Goal: Task Accomplishment & Management: Manage account settings

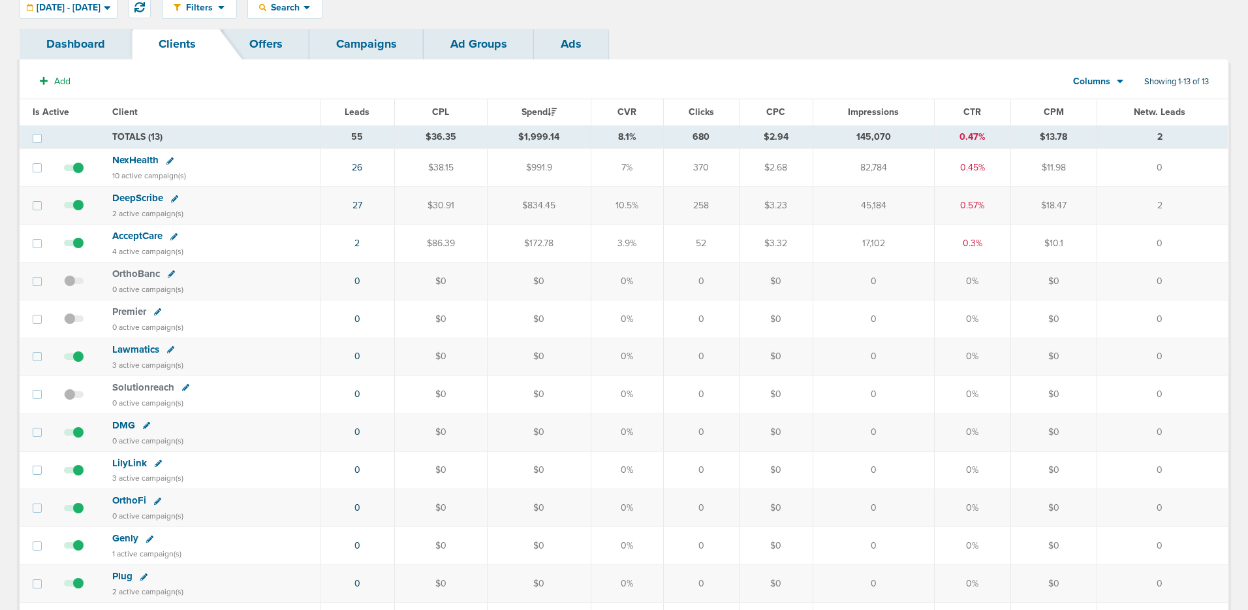
scroll to position [201, 0]
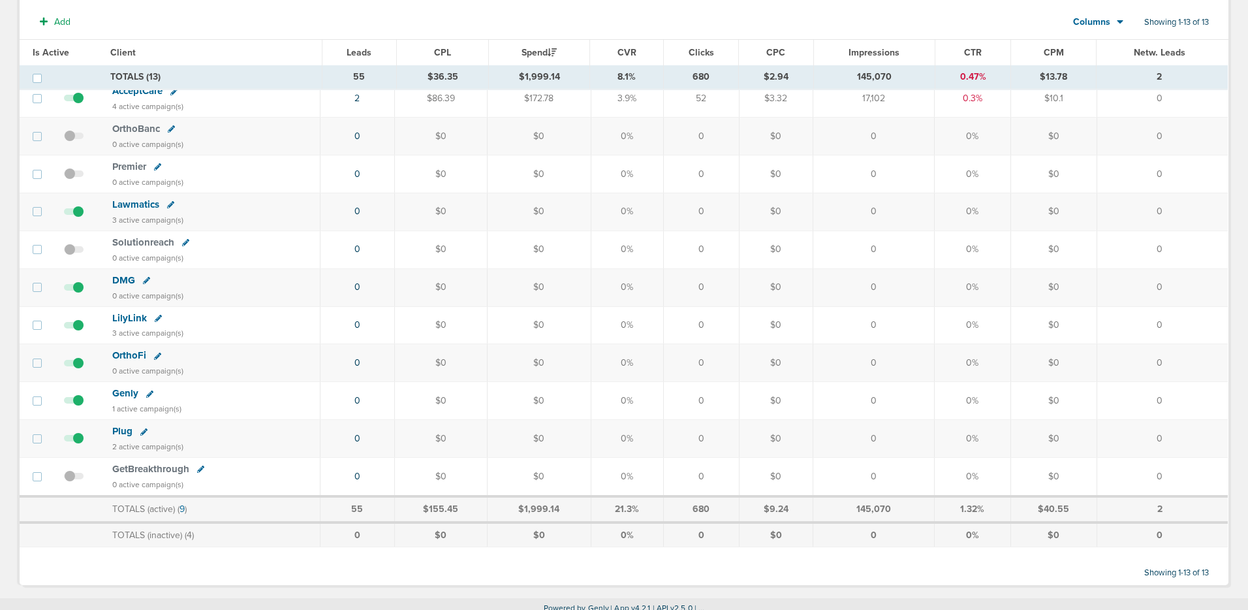
click at [119, 430] on span "Plug" at bounding box center [122, 431] width 20 height 12
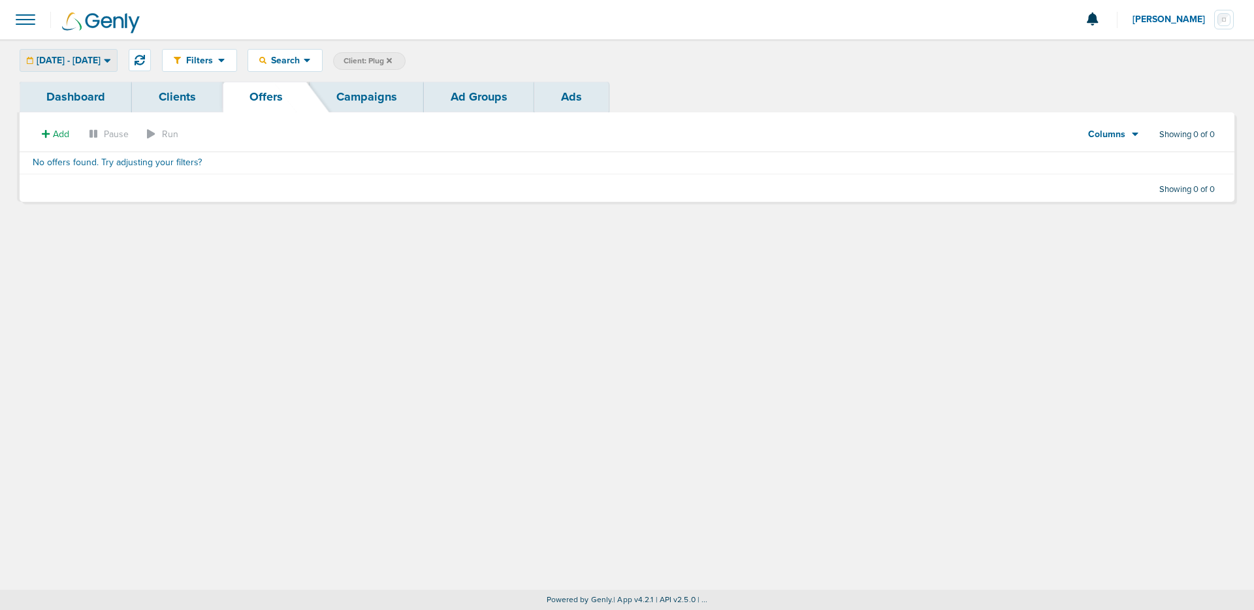
click at [111, 58] on icon at bounding box center [107, 60] width 7 height 11
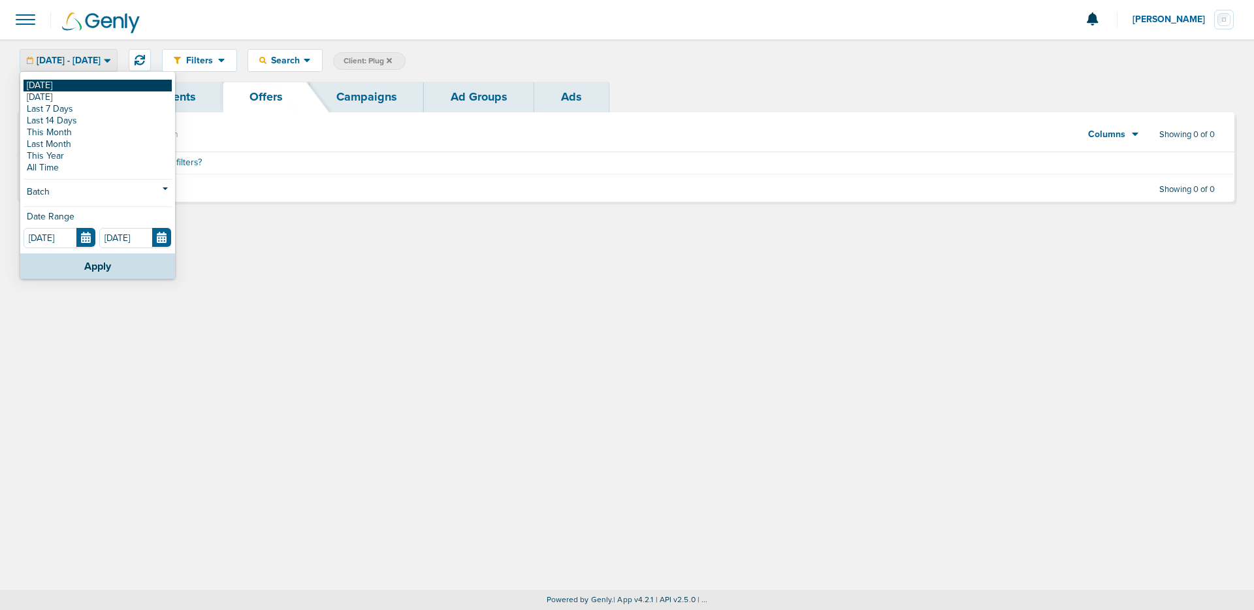
click at [112, 81] on link "[DATE]" at bounding box center [98, 86] width 148 height 12
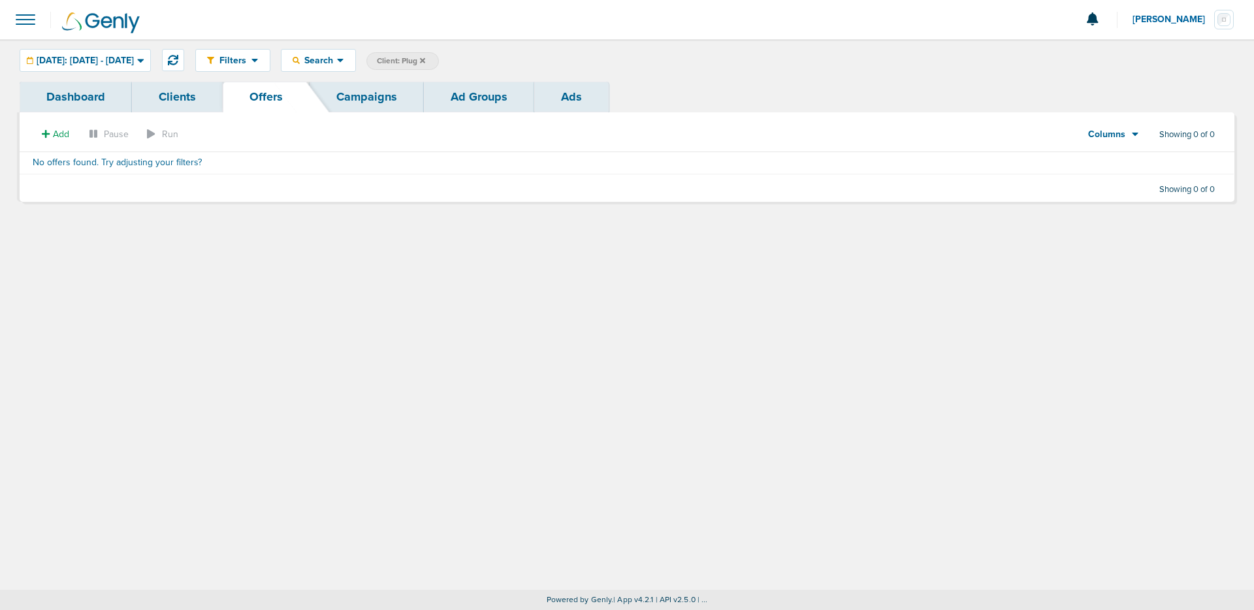
click at [320, 89] on link "Campaigns" at bounding box center [366, 97] width 114 height 31
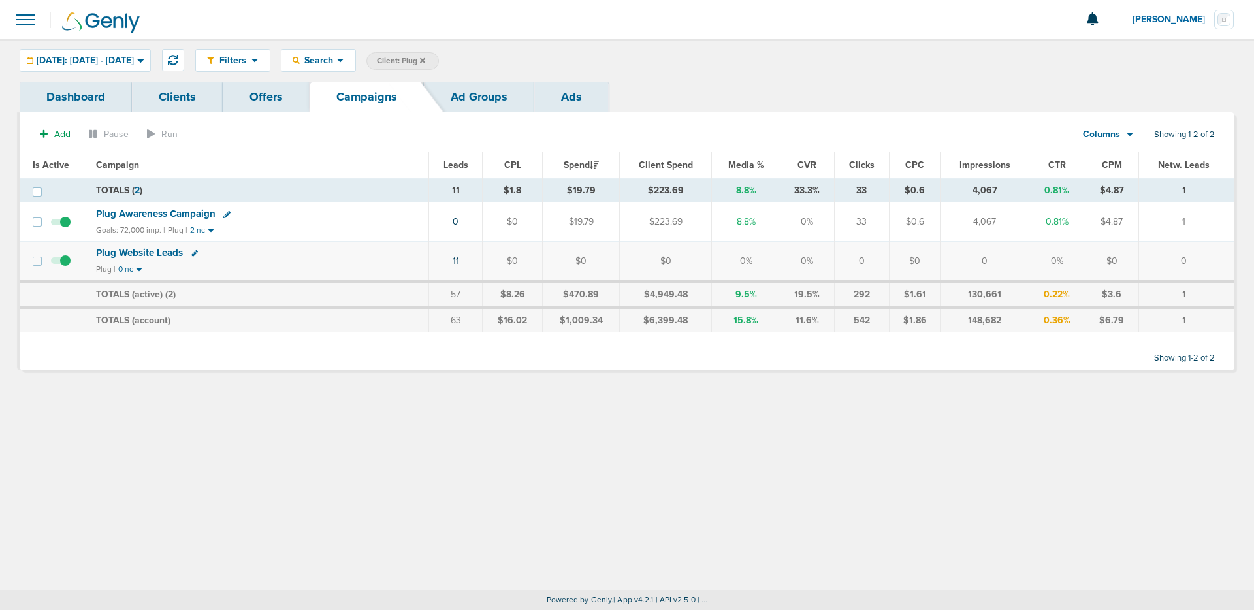
click at [193, 215] on span "Plug Awareness Campaign" at bounding box center [155, 214] width 119 height 12
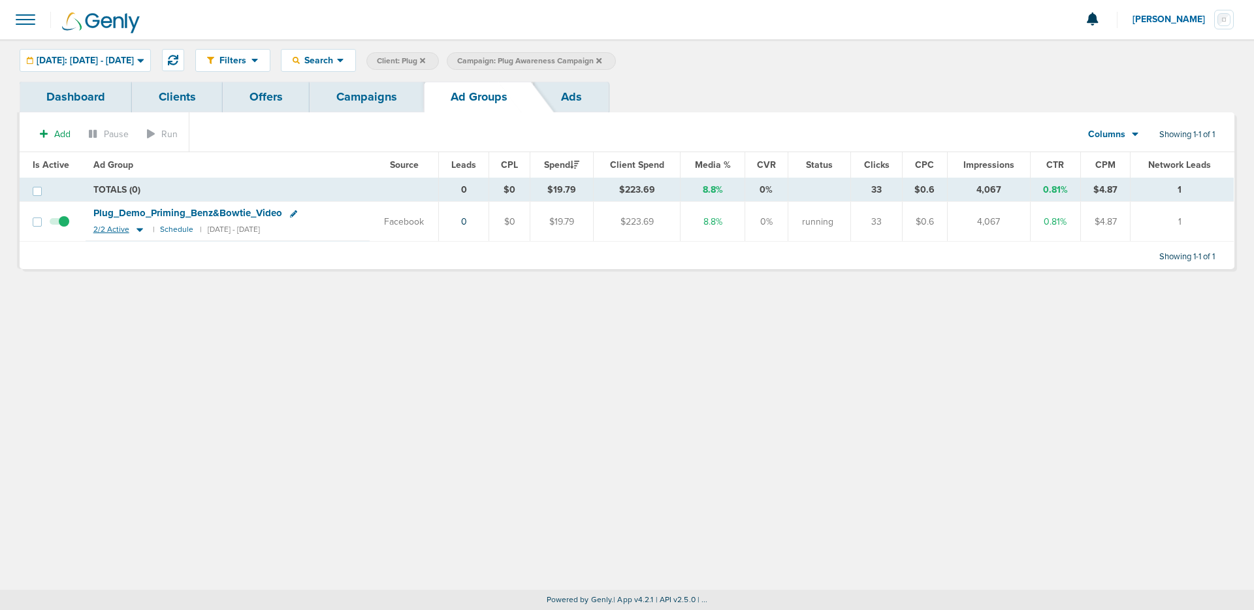
click at [138, 229] on icon at bounding box center [139, 231] width 7 height 4
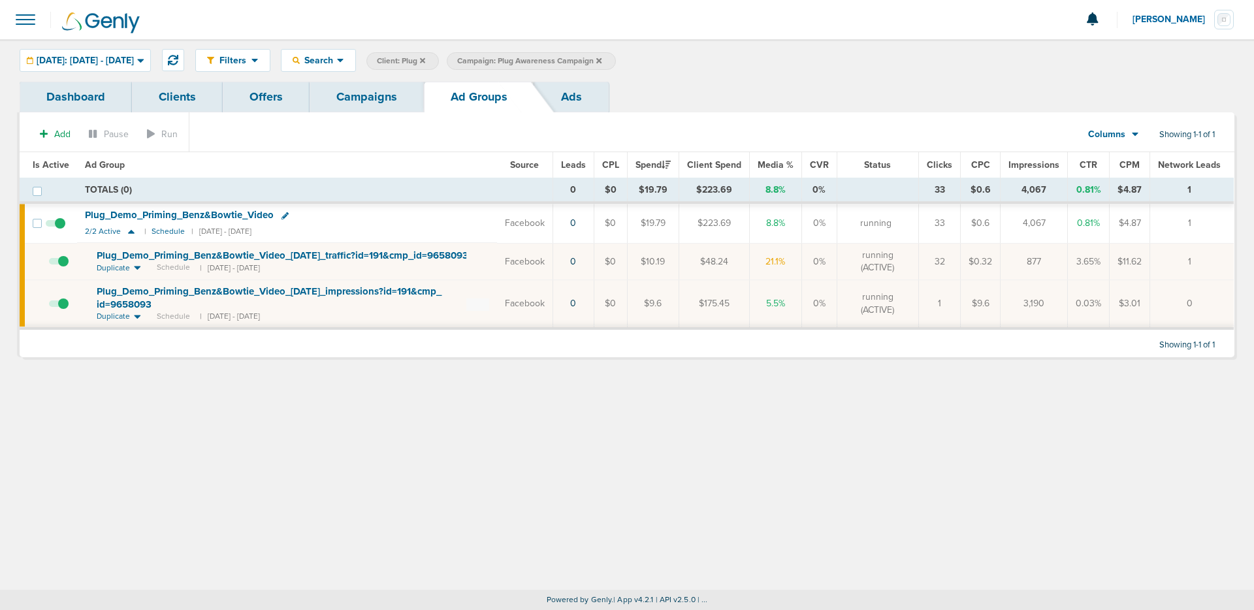
click at [231, 483] on div "Filters Active Only Settings Status Active Inactive Objectives MQL SQL Traffic …" at bounding box center [627, 314] width 1254 height 550
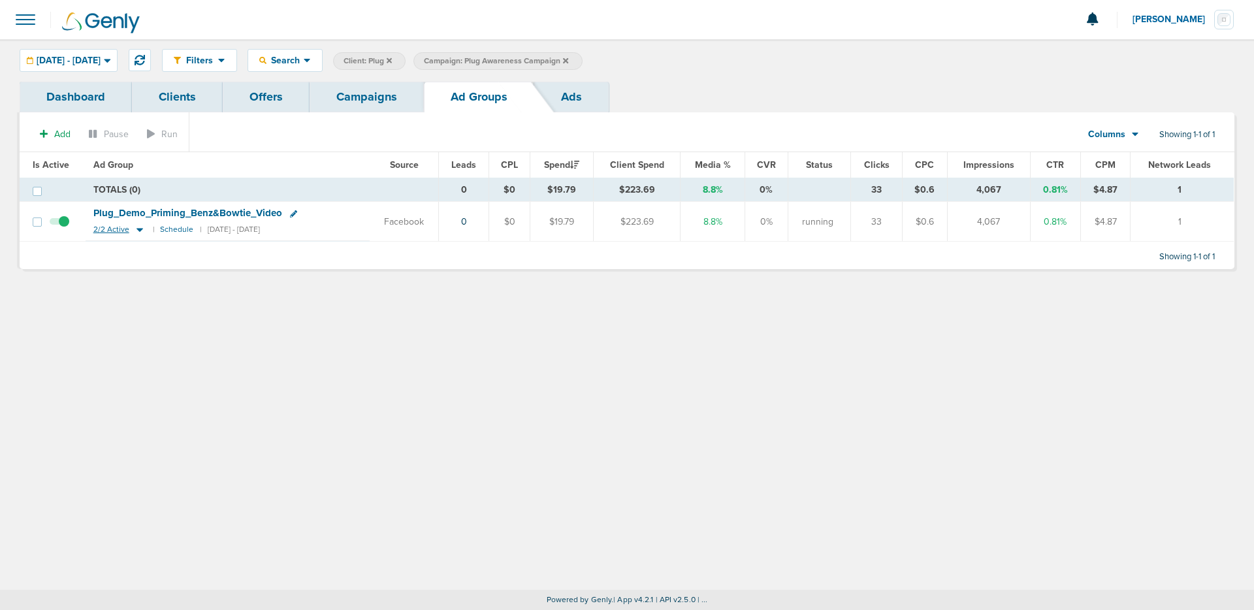
click at [139, 230] on icon at bounding box center [139, 229] width 13 height 11
click at [133, 229] on icon at bounding box center [139, 229] width 13 height 11
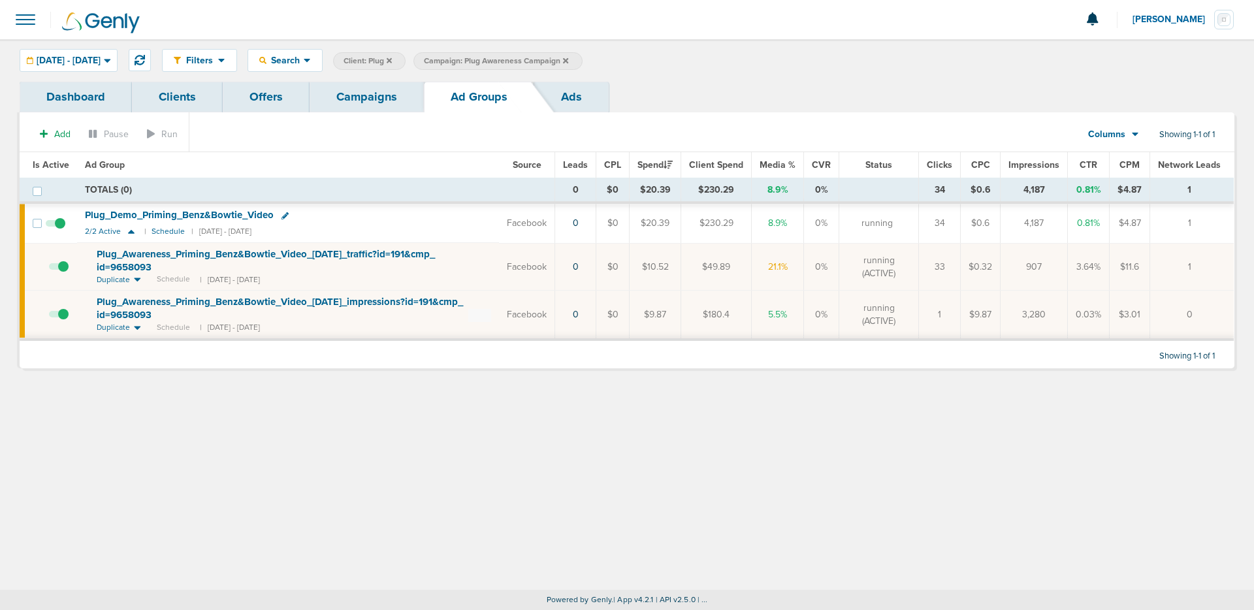
click at [396, 354] on div at bounding box center [627, 354] width 1214 height 27
click at [128, 232] on icon at bounding box center [131, 232] width 7 height 4
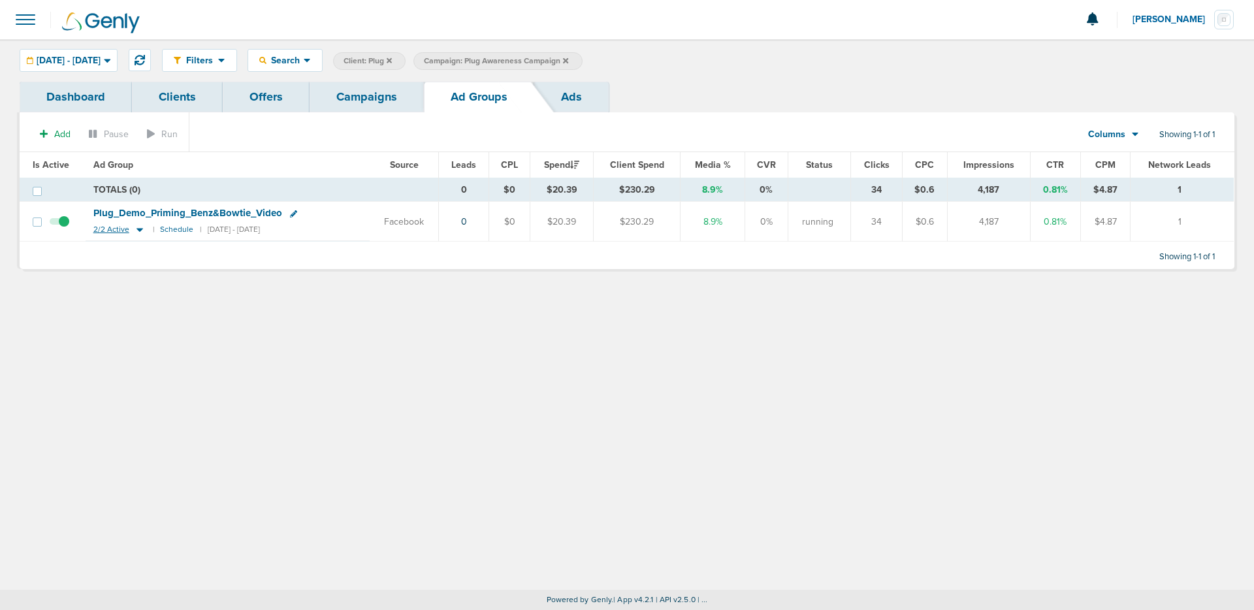
click at [128, 232] on small "2/2 Active" at bounding box center [119, 229] width 53 height 11
click at [138, 232] on icon at bounding box center [139, 229] width 13 height 11
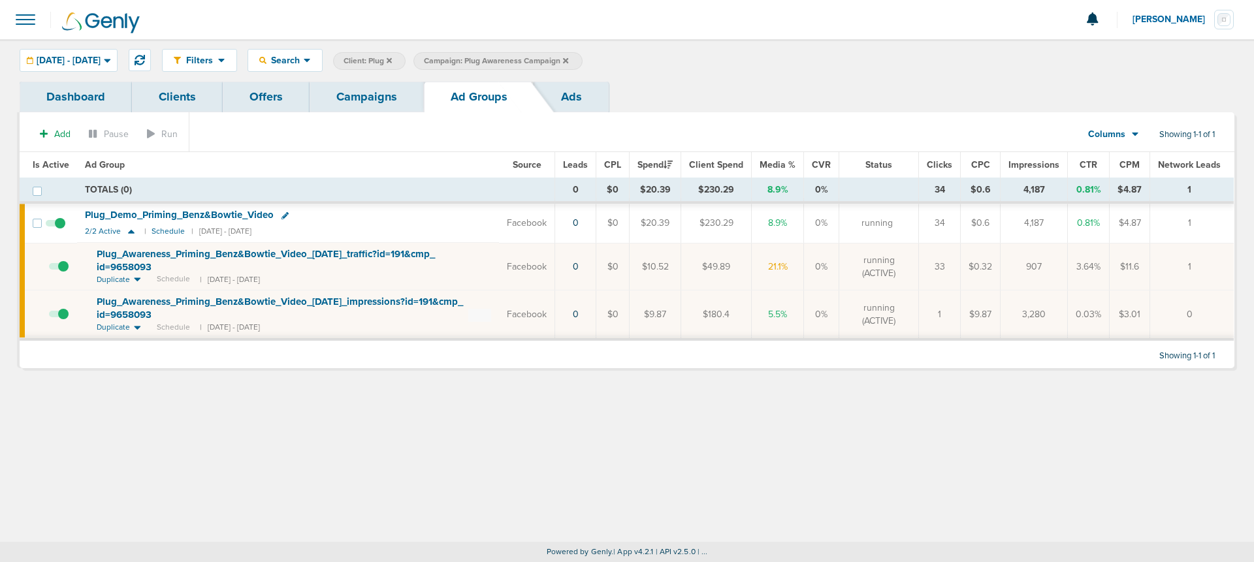
click at [163, 411] on div "Filters Active Only Settings Status Active Inactive Objectives MQL SQL Traffic …" at bounding box center [627, 290] width 1254 height 503
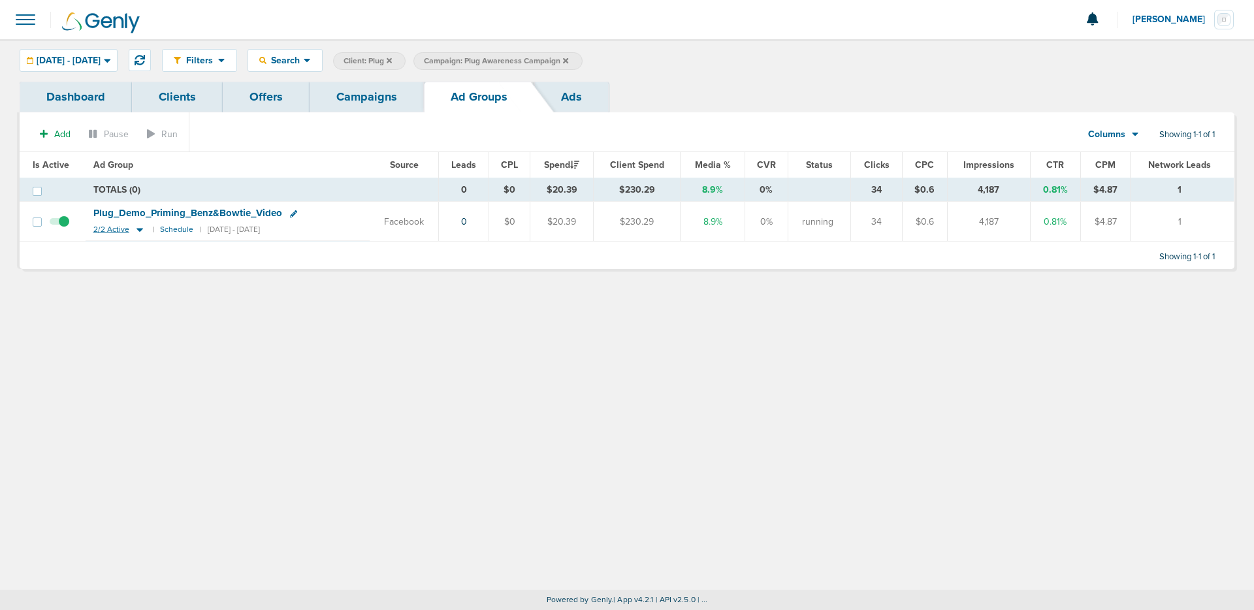
click at [139, 229] on icon at bounding box center [139, 231] width 7 height 4
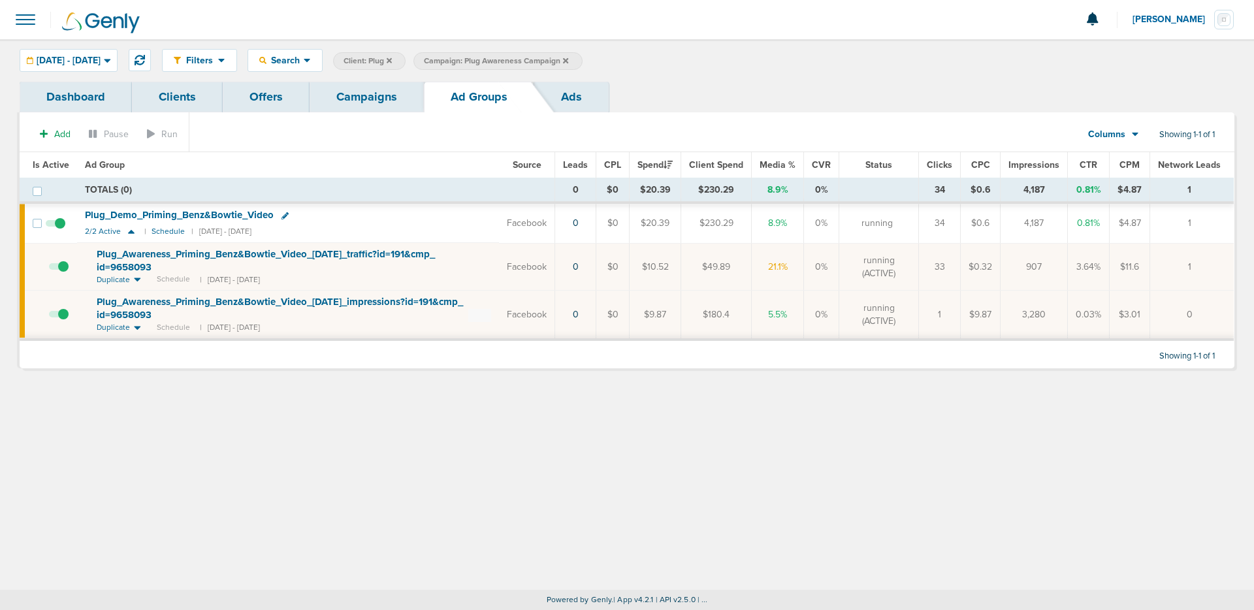
click at [275, 420] on div "Filters Active Only Settings Status Active Inactive Objectives MQL SQL Traffic …" at bounding box center [627, 314] width 1254 height 550
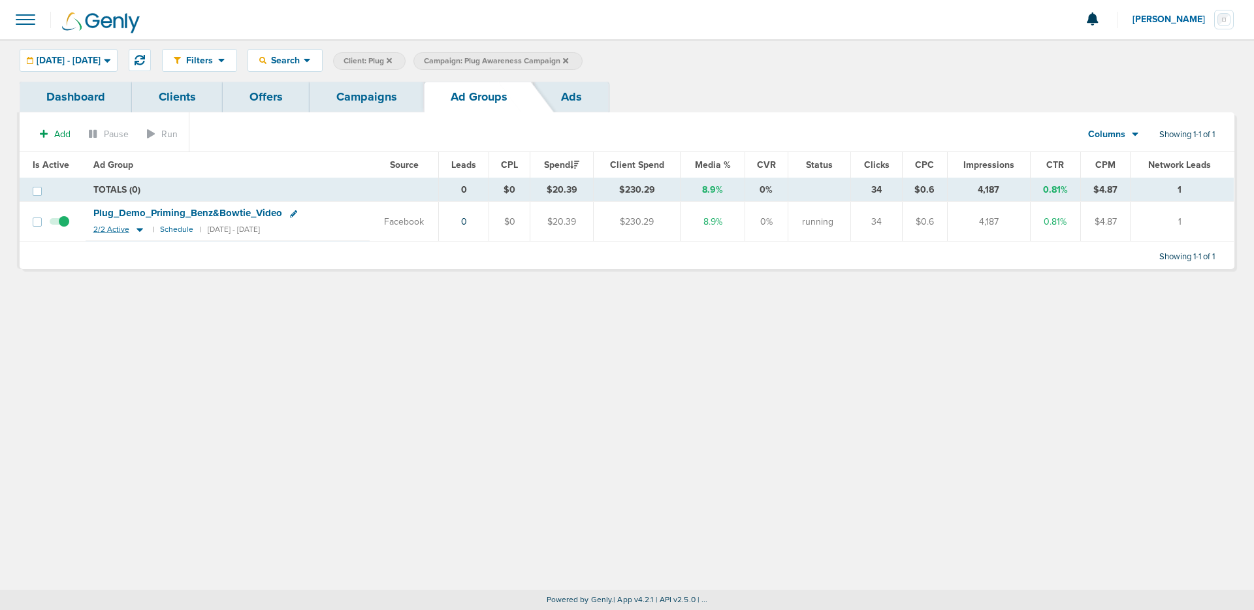
click at [136, 229] on icon at bounding box center [139, 231] width 7 height 4
click at [138, 230] on icon at bounding box center [139, 229] width 13 height 11
click at [137, 230] on icon at bounding box center [139, 231] width 7 height 4
click at [138, 230] on icon at bounding box center [139, 229] width 13 height 11
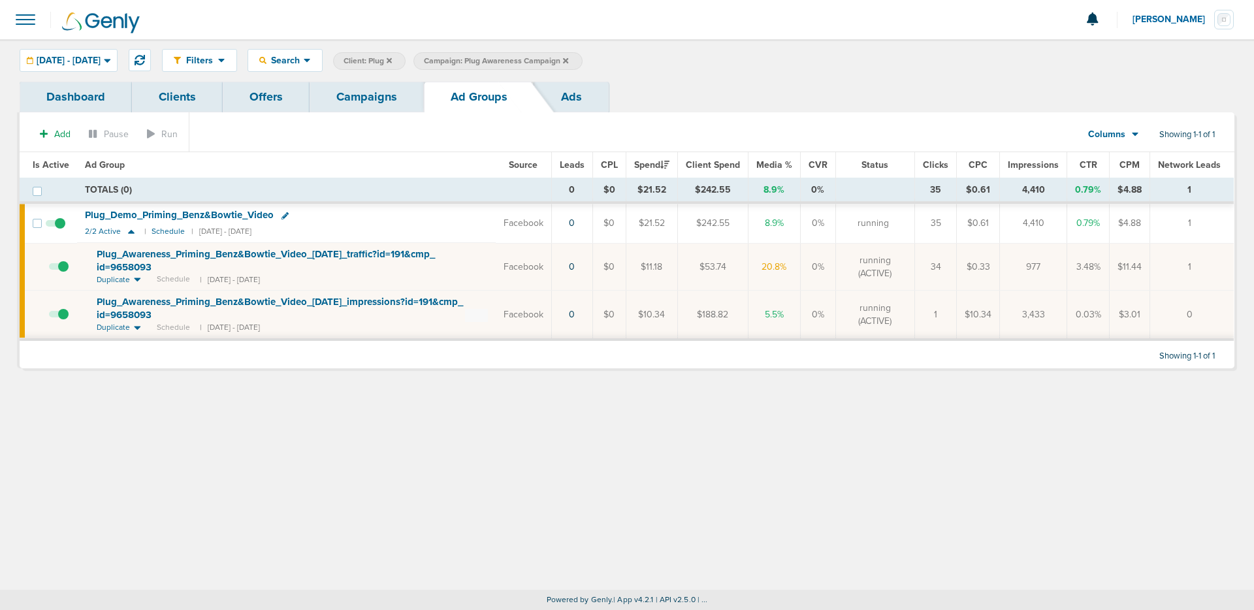
click at [281, 216] on icon at bounding box center [284, 215] width 7 height 7
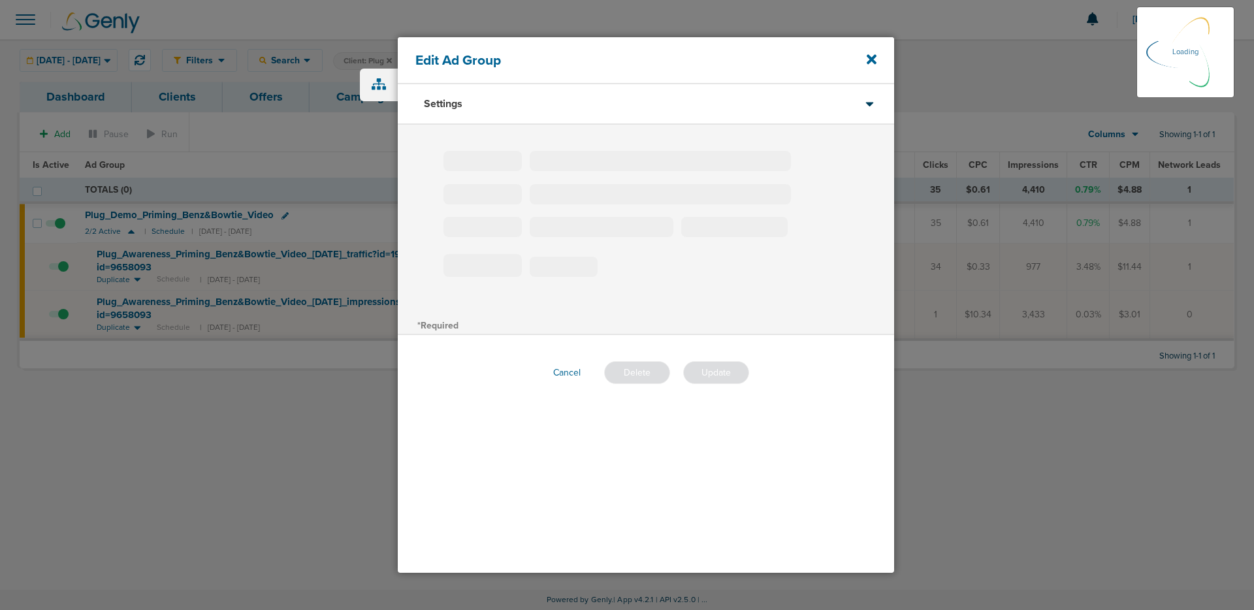
type input "Plug_Demo_Priming_Benz&Bowtie_Video"
type input "35"
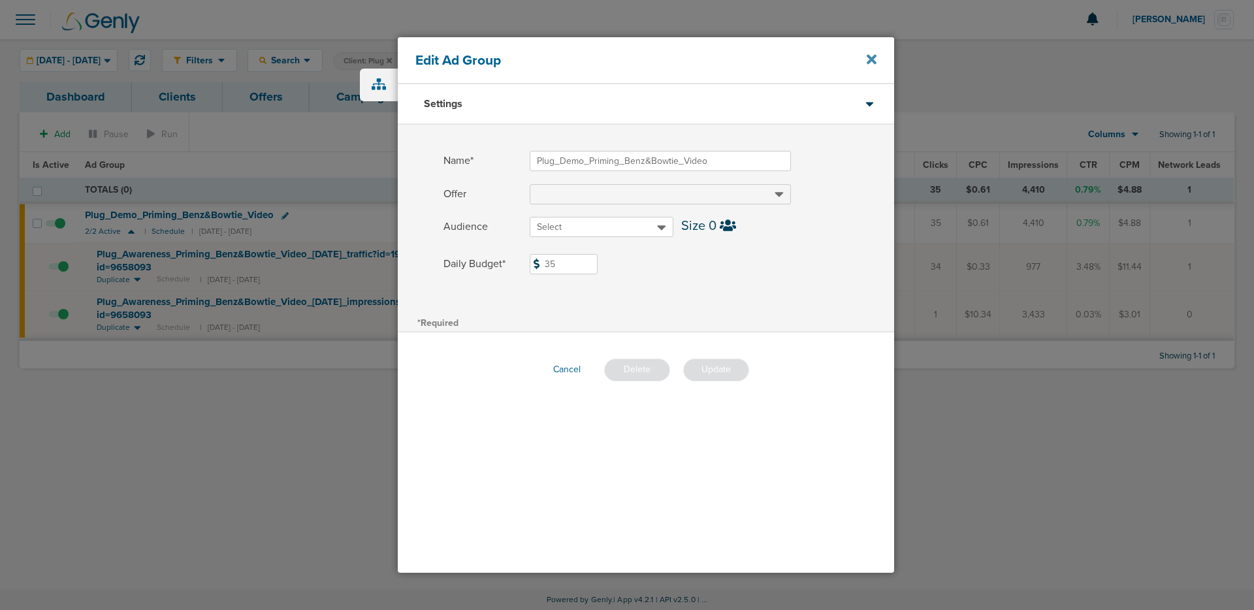
click at [874, 58] on icon at bounding box center [871, 59] width 10 height 14
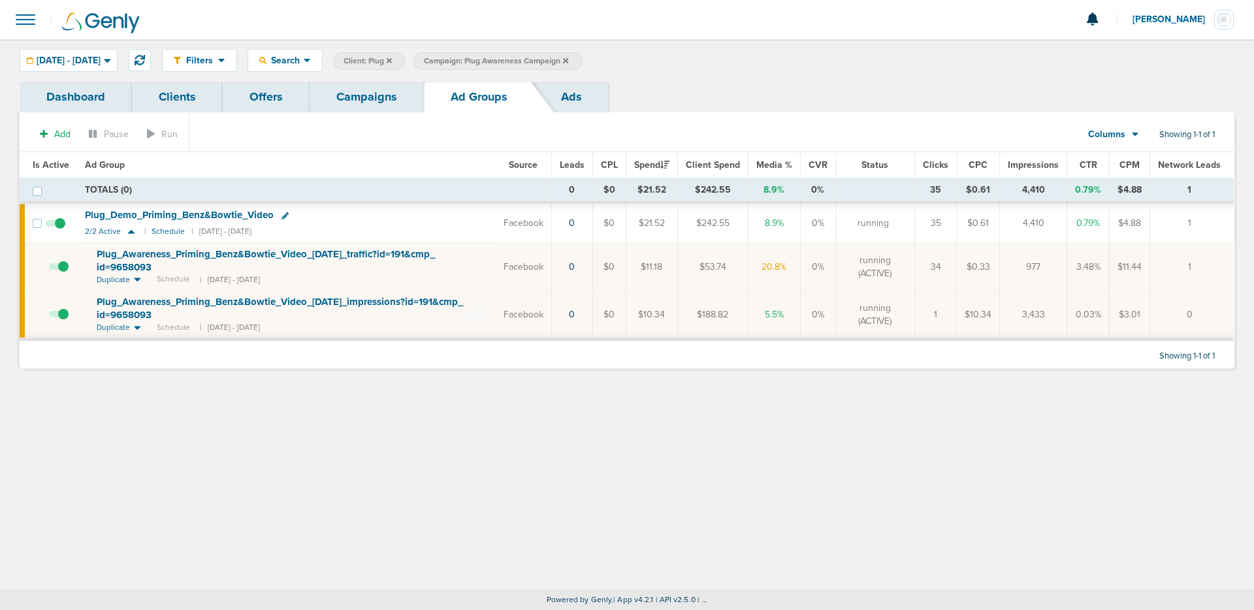
click at [432, 499] on div "Filters Active Only Settings Status Active Inactive Objectives MQL SQL Traffic …" at bounding box center [627, 314] width 1254 height 550
click at [129, 232] on icon at bounding box center [131, 232] width 7 height 4
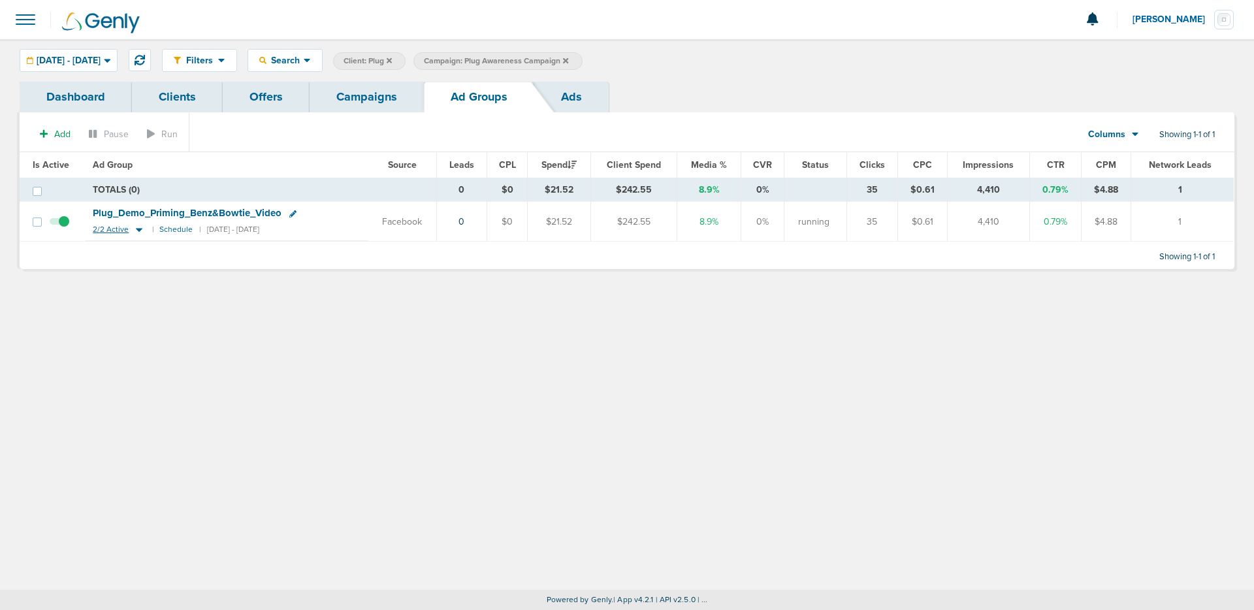
click at [133, 232] on icon at bounding box center [139, 229] width 13 height 11
click at [133, 228] on icon at bounding box center [139, 229] width 13 height 11
click at [136, 230] on icon at bounding box center [139, 231] width 7 height 4
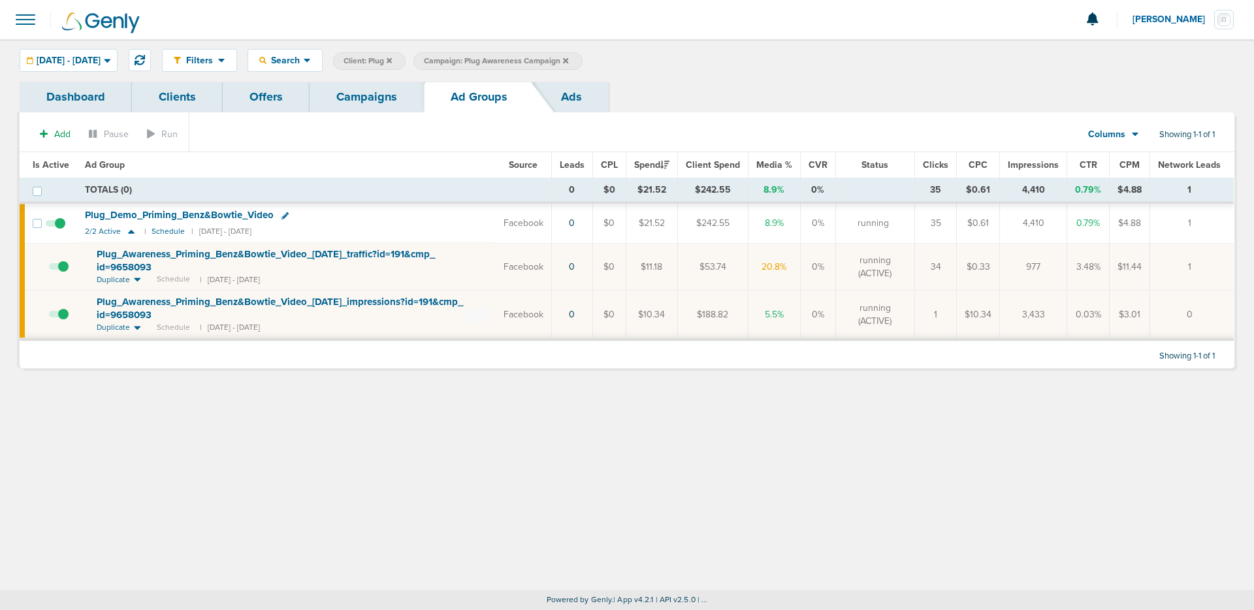
click at [268, 481] on div "Filters Active Only Settings Status Active Inactive Objectives MQL SQL Traffic …" at bounding box center [627, 314] width 1254 height 550
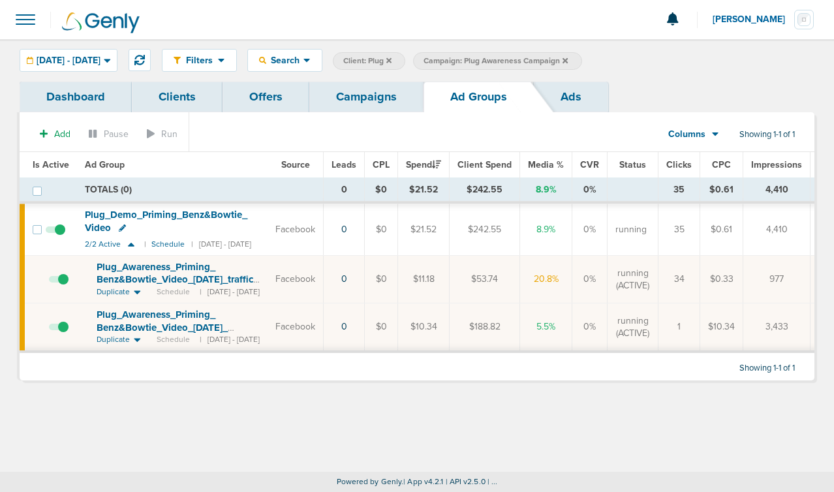
click at [286, 413] on div "Filters Active Only Settings Status Active Inactive Objectives MQL SQL Traffic …" at bounding box center [417, 255] width 834 height 433
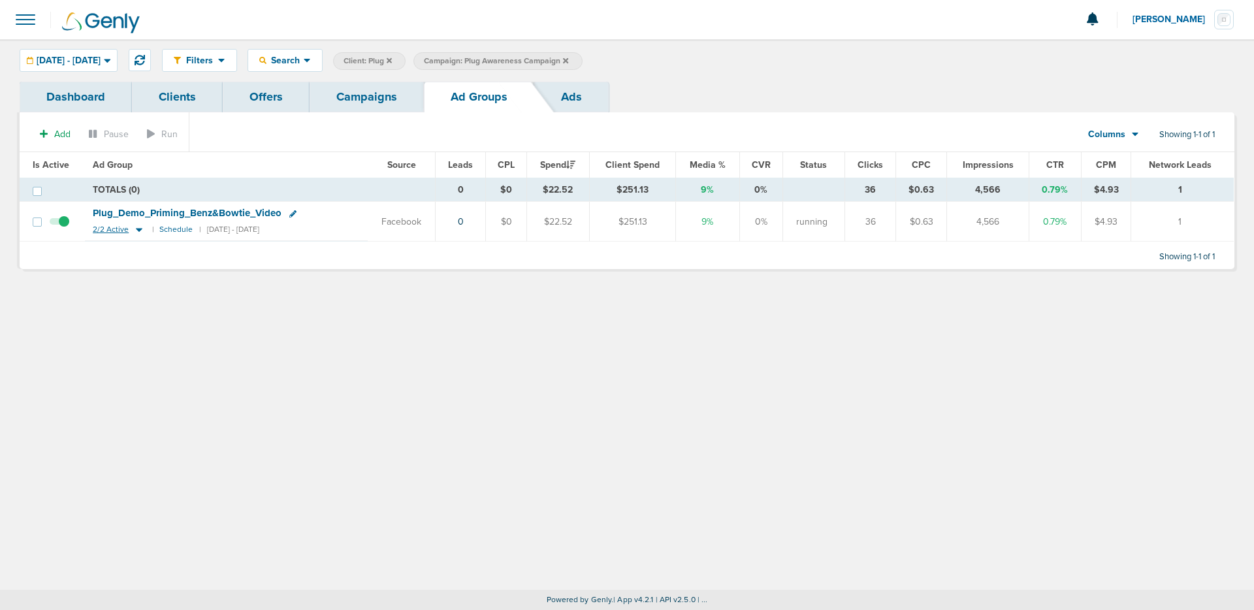
click at [136, 231] on icon at bounding box center [139, 231] width 7 height 4
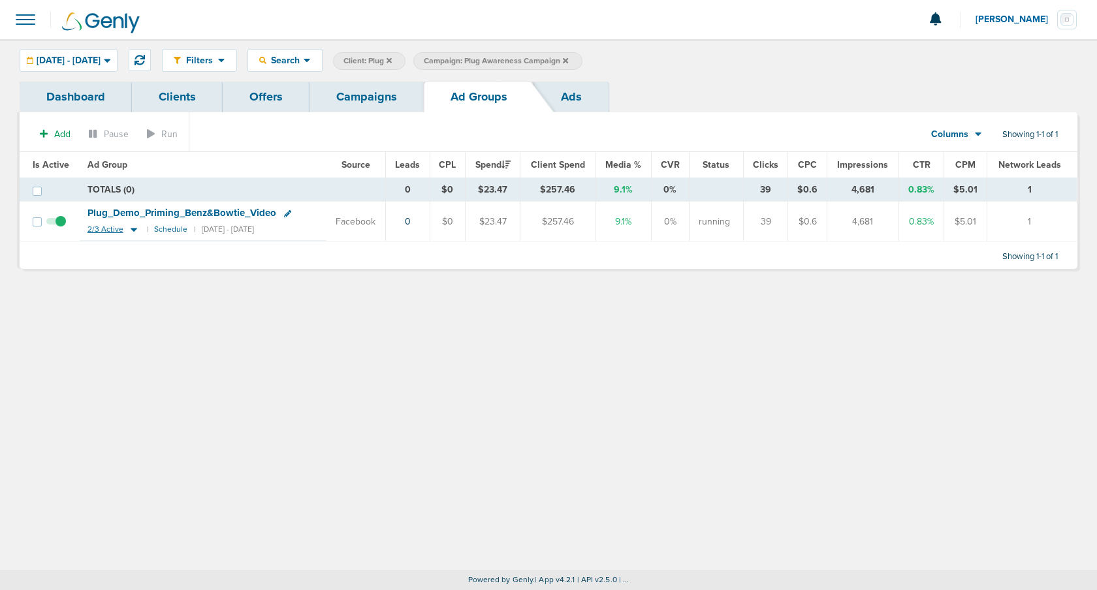
click at [131, 229] on icon at bounding box center [134, 231] width 7 height 4
